Goal: Use online tool/utility: Utilize a website feature to perform a specific function

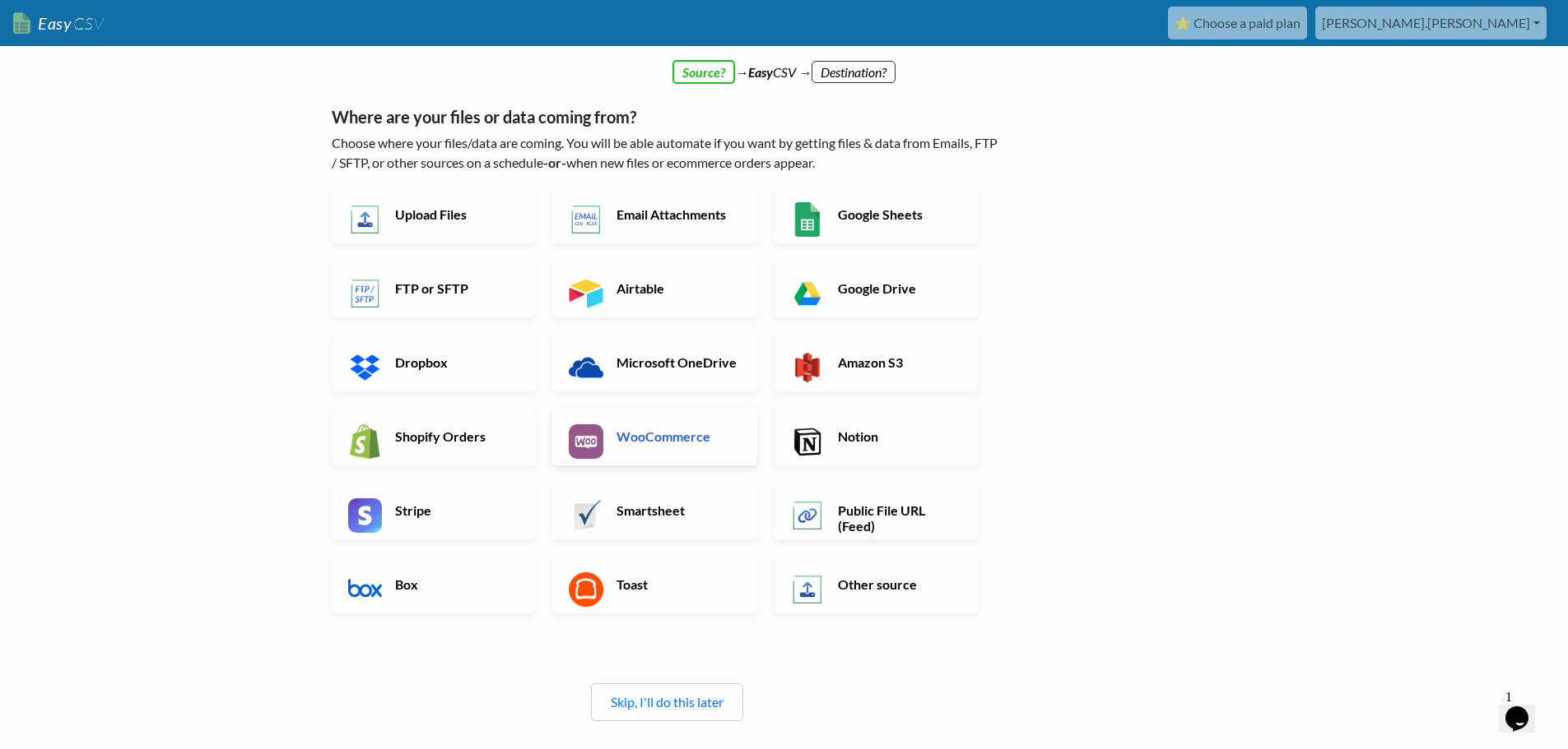
click at [653, 444] on h6 "WooCommerce" at bounding box center [677, 436] width 129 height 16
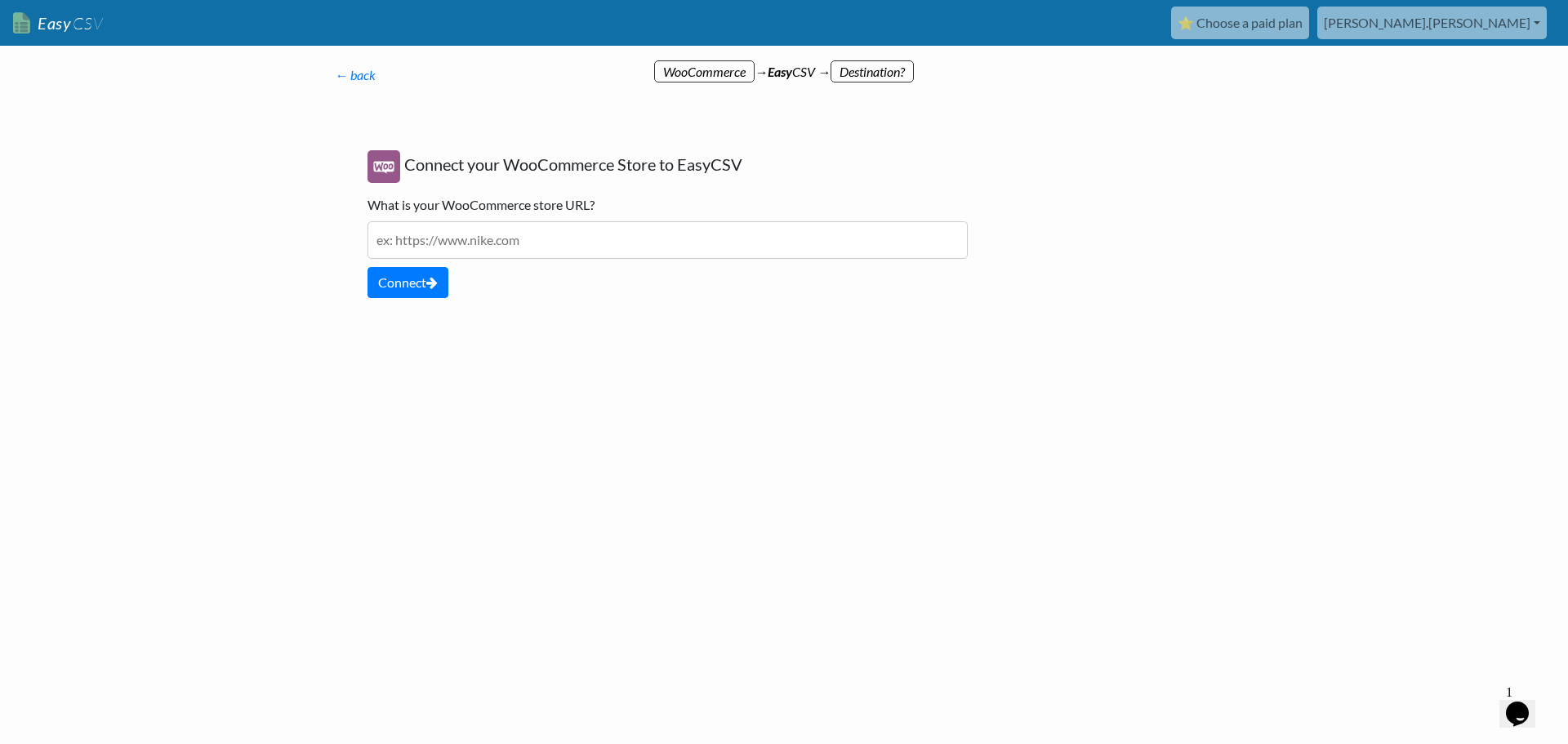
click at [544, 243] on input "text" at bounding box center [667, 241] width 600 height 38
click at [538, 232] on input "www.goodworldmaterials.cmom" at bounding box center [667, 241] width 600 height 38
type input "www.goodworldmaterials.com"
click at [408, 268] on button "Connect" at bounding box center [407, 282] width 81 height 31
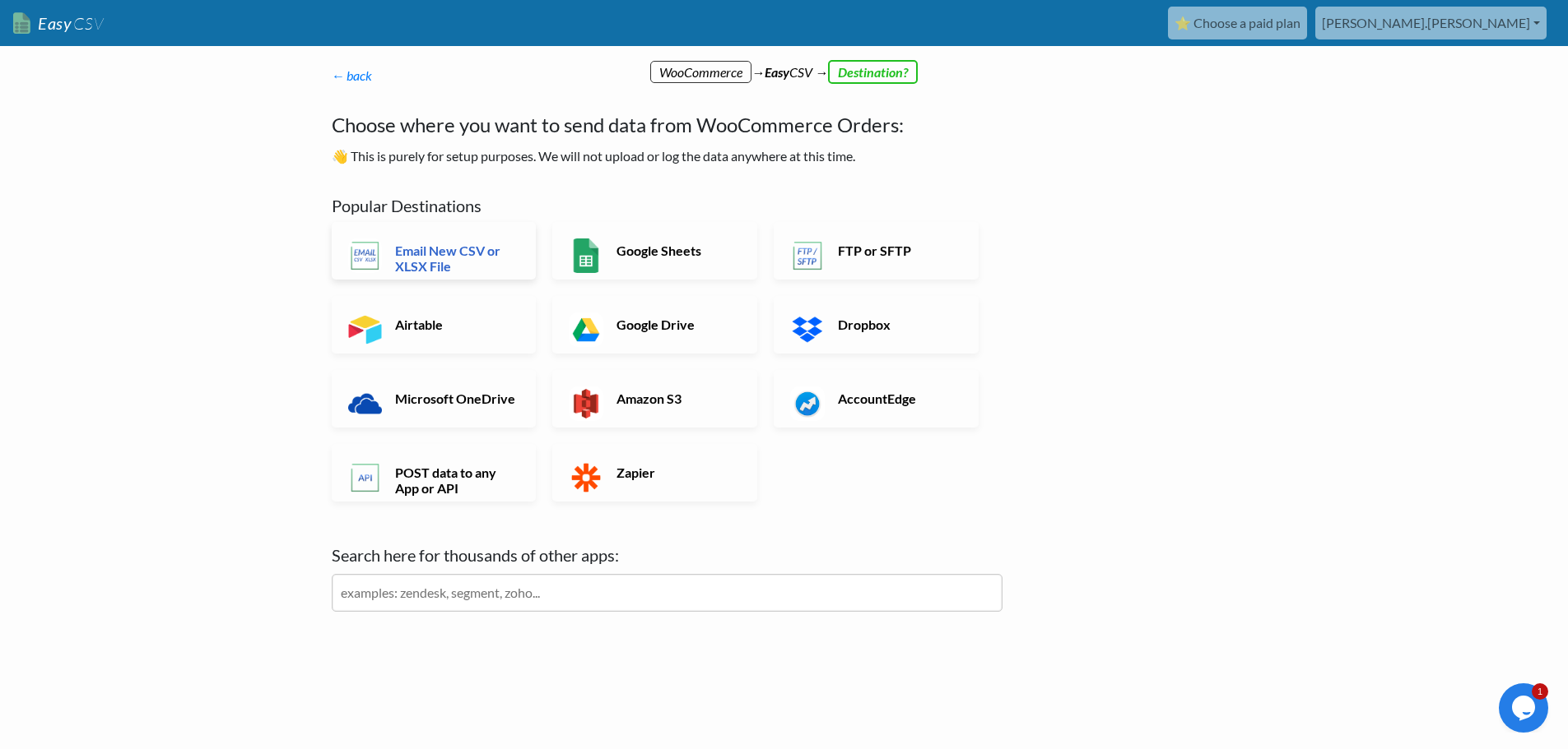
click at [479, 258] on h6 "Email New CSV or XLSX File" at bounding box center [455, 258] width 129 height 31
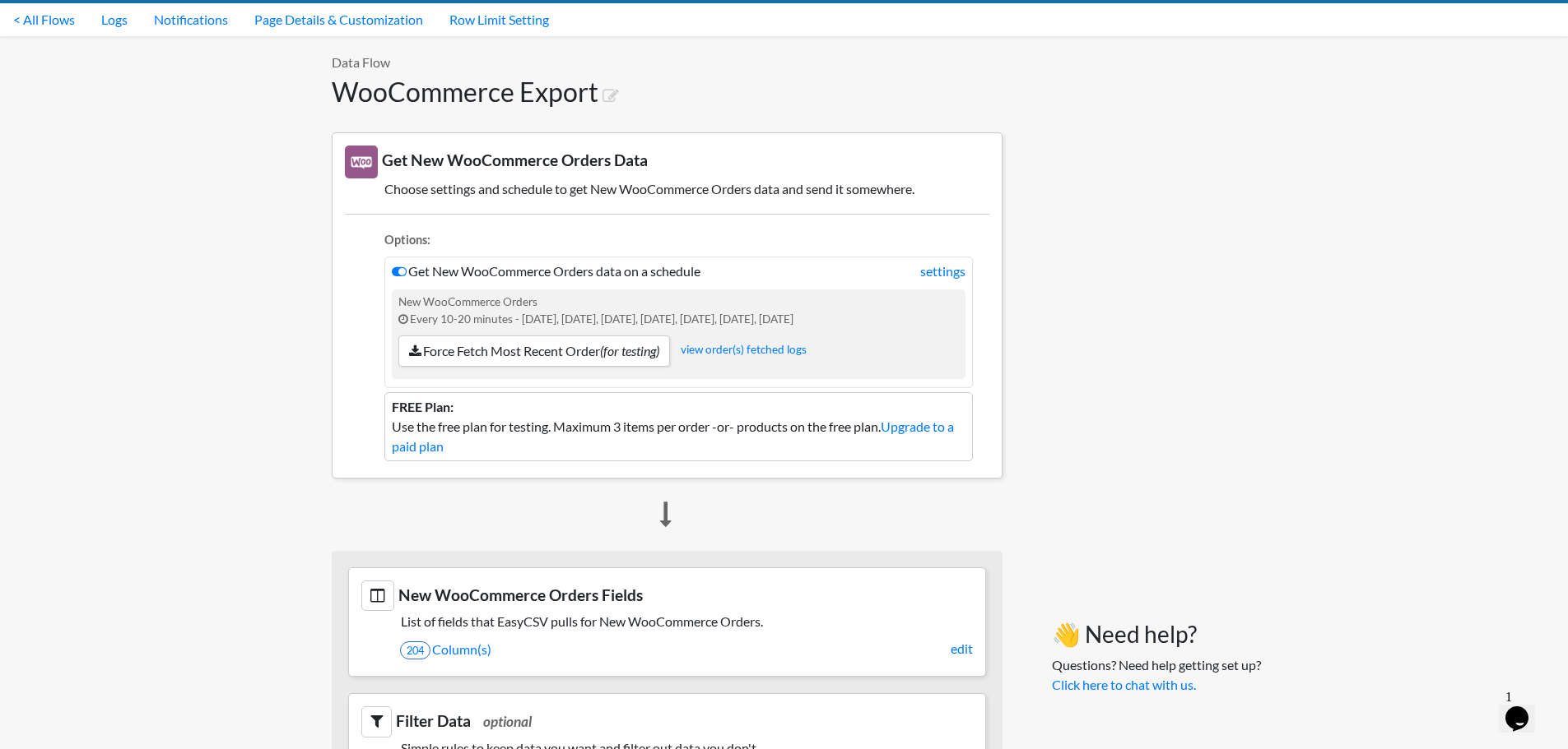
scroll to position [42, 0]
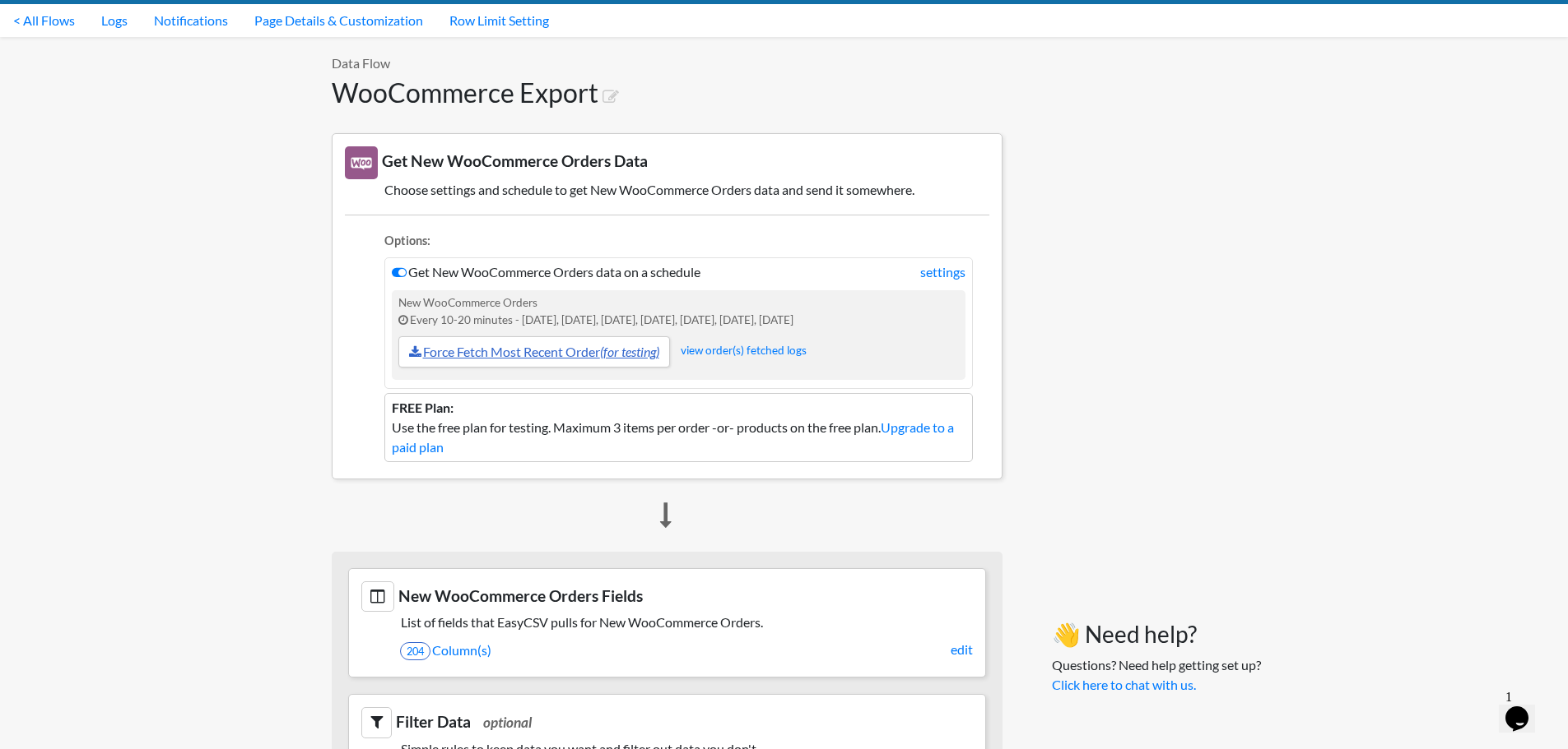
click at [519, 358] on link "Force Fetch Most Recent Order (for testing)" at bounding box center [533, 352] width 271 height 31
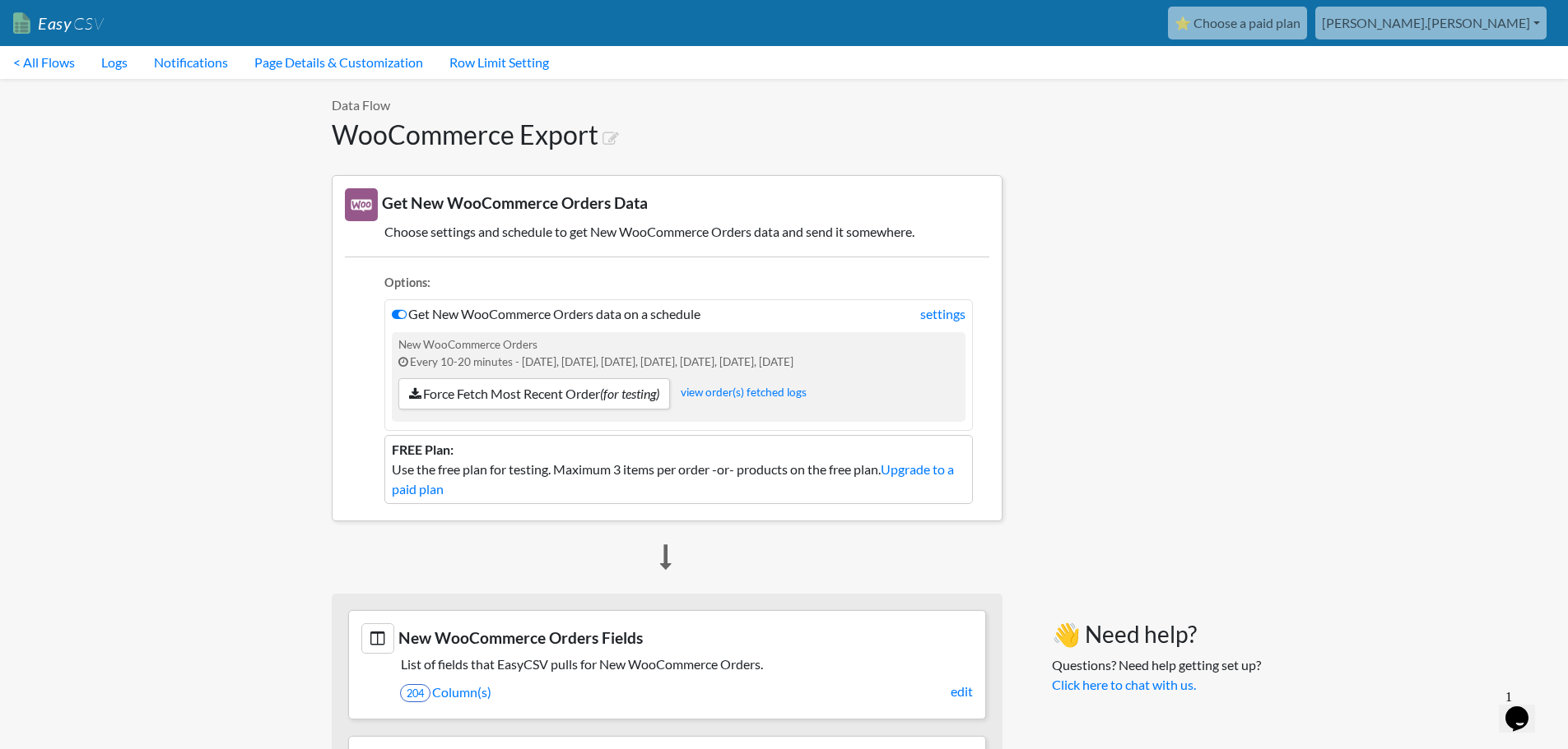
scroll to position [329, 0]
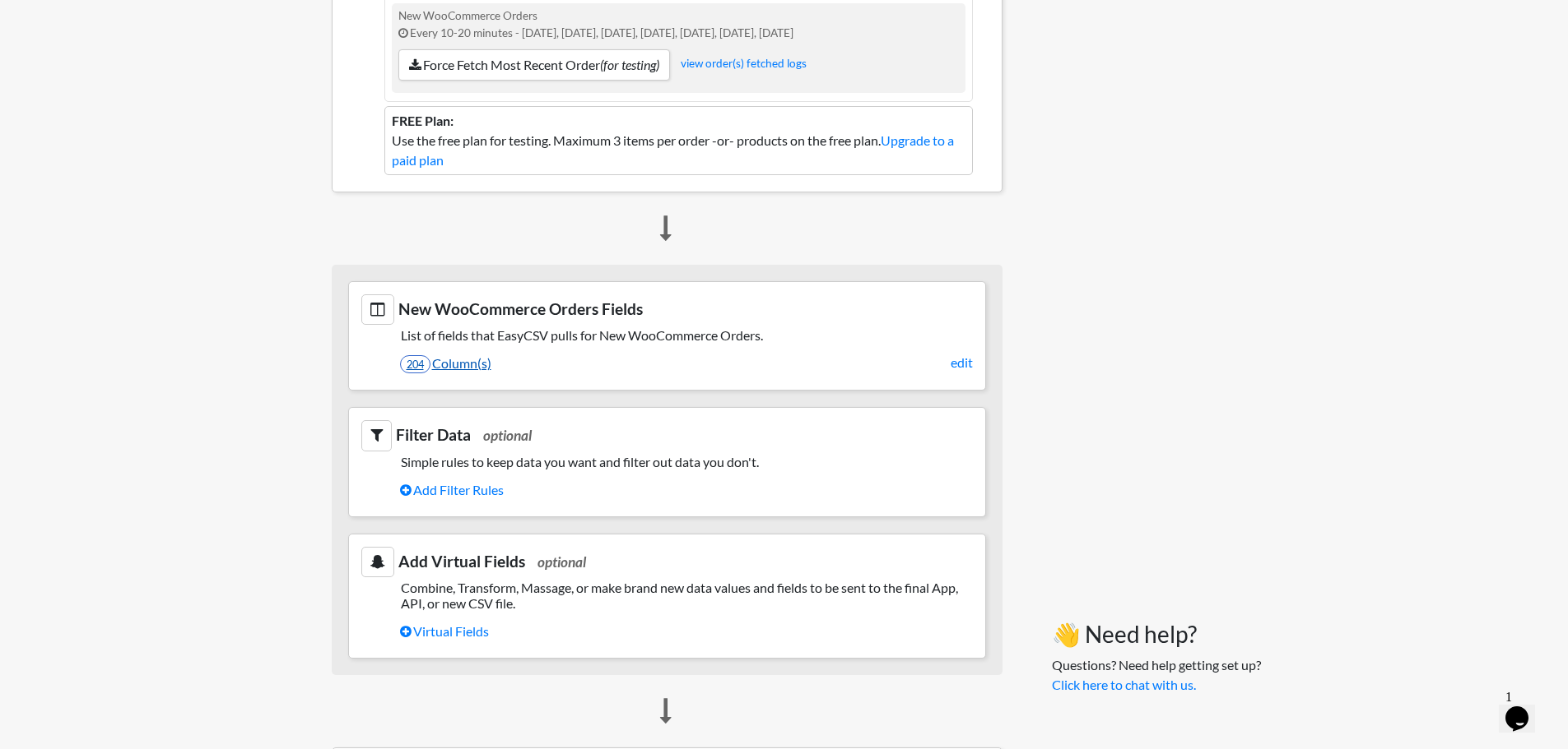
click at [475, 358] on link "204 Column(s)" at bounding box center [686, 363] width 573 height 28
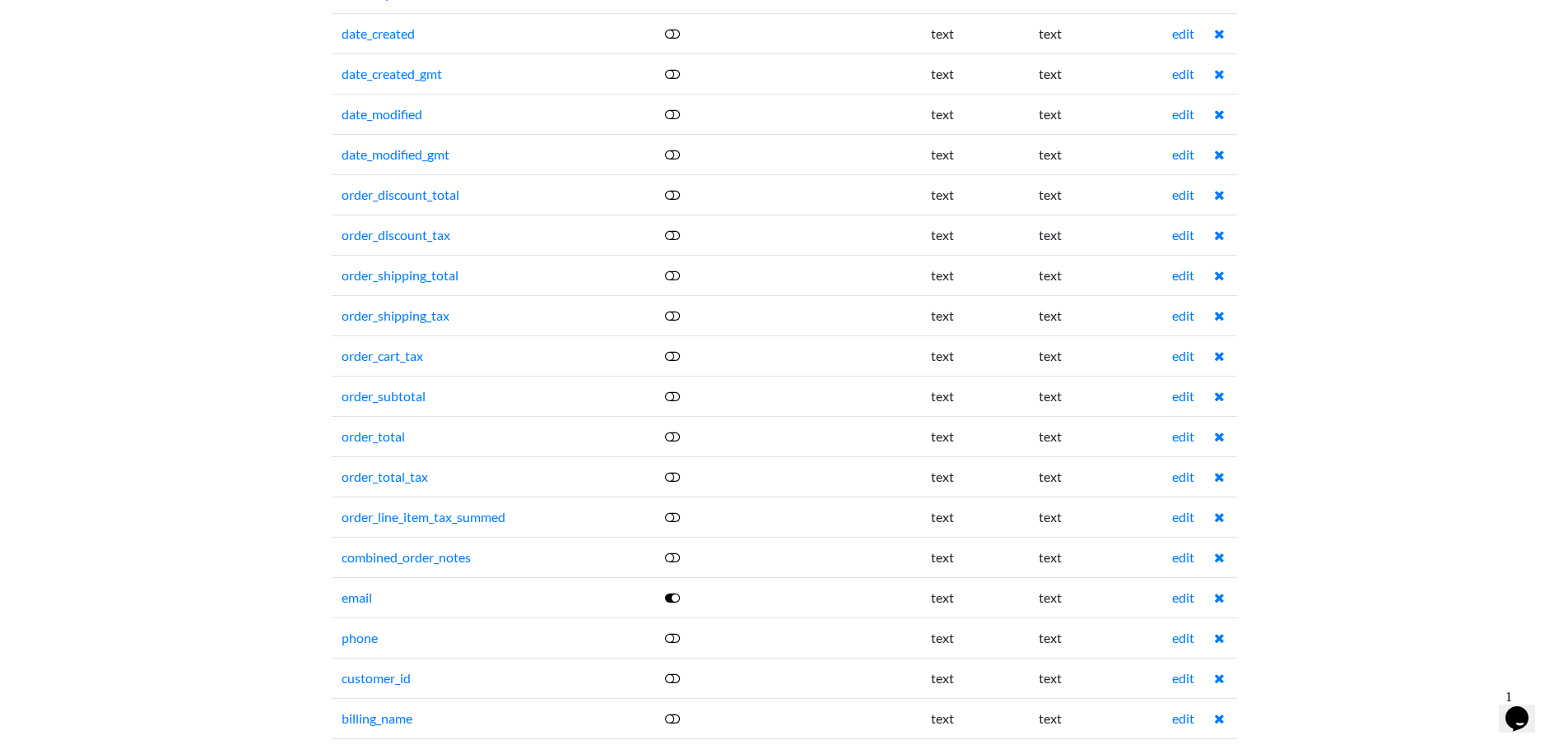
scroll to position [740, 0]
